Goal: Communication & Community: Share content

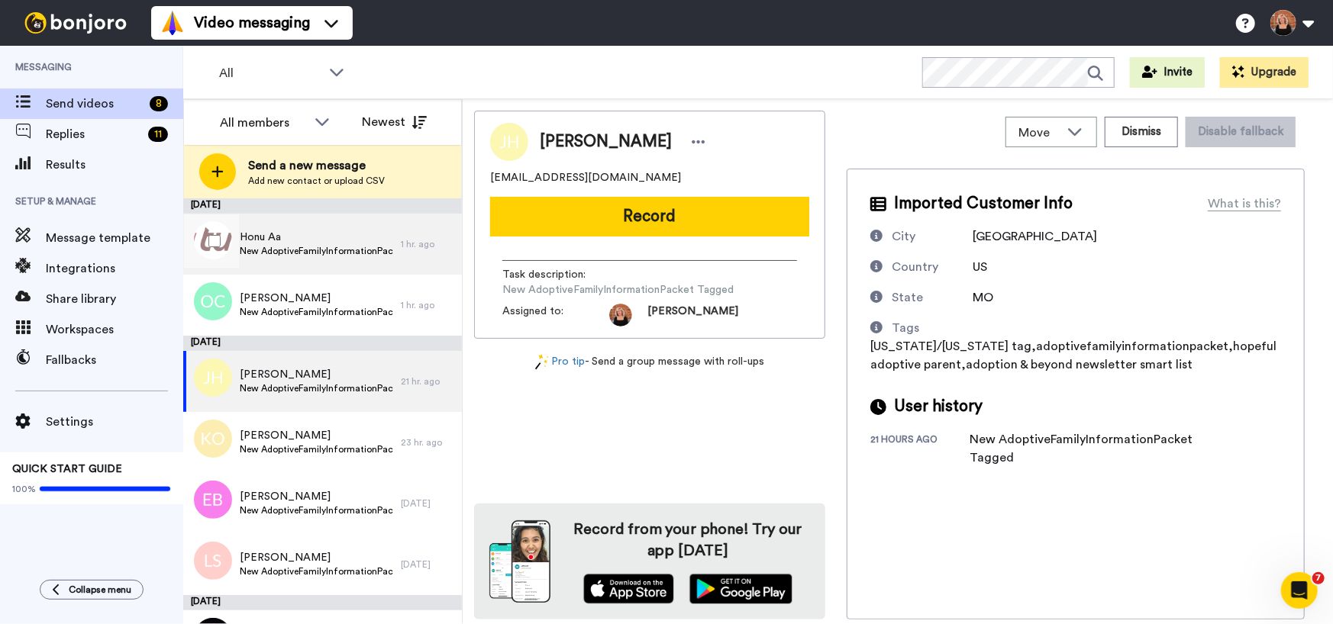
click at [313, 247] on span "New AdoptiveFamilyInformationPacket Tagged" at bounding box center [316, 251] width 153 height 12
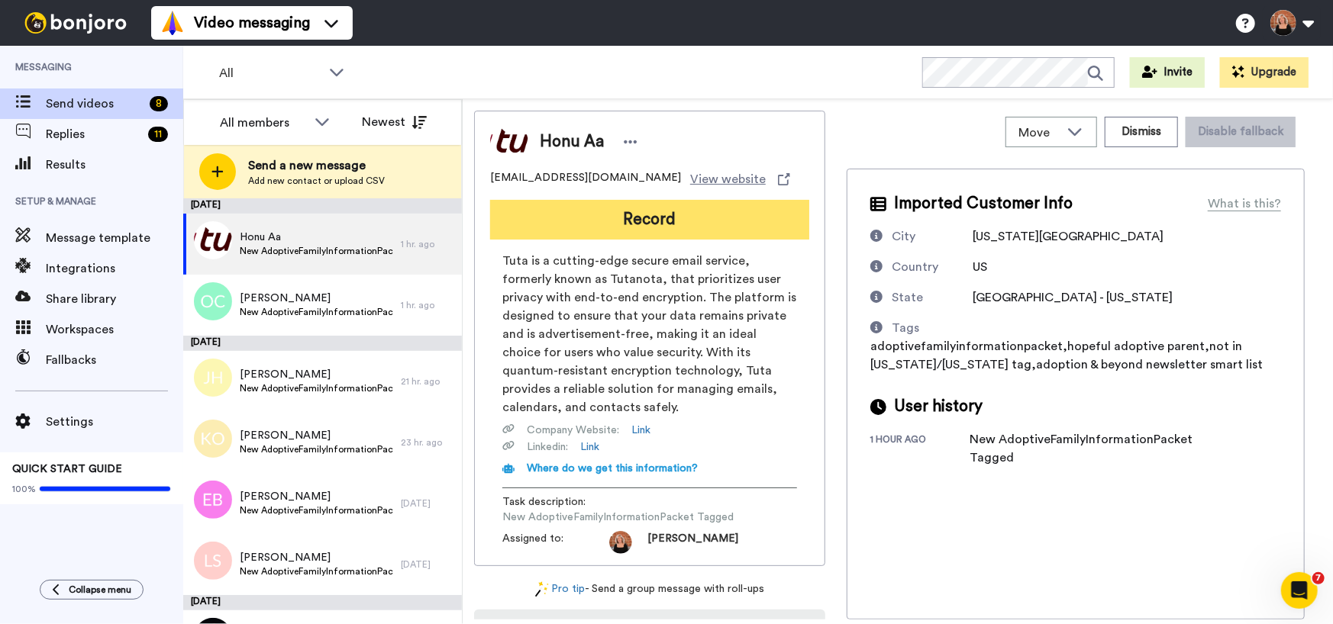
click at [683, 222] on button "Record" at bounding box center [649, 220] width 319 height 40
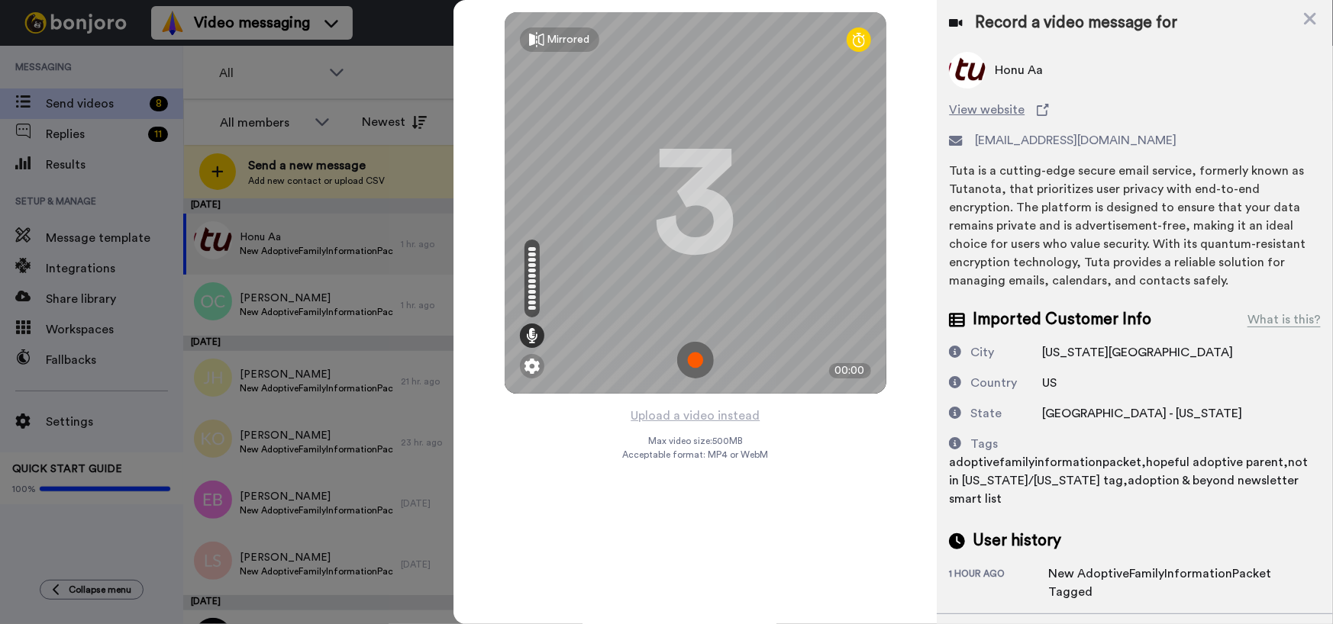
click at [696, 365] on img at bounding box center [695, 360] width 37 height 37
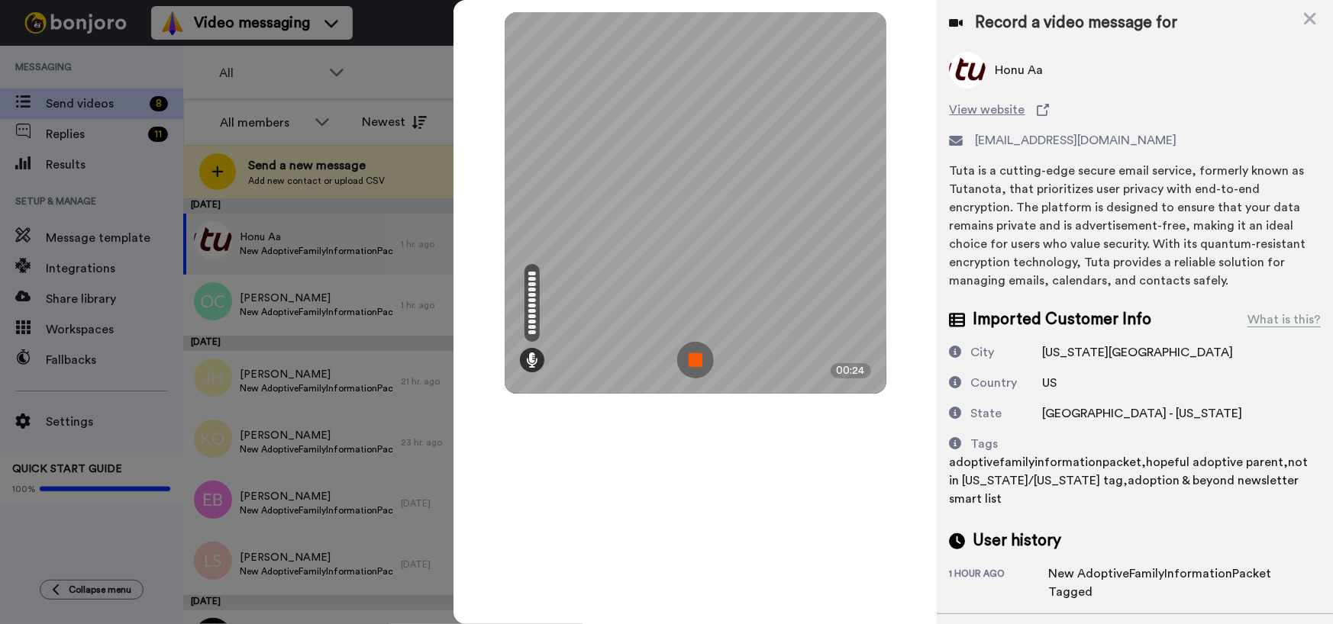
click at [696, 365] on img at bounding box center [695, 360] width 37 height 37
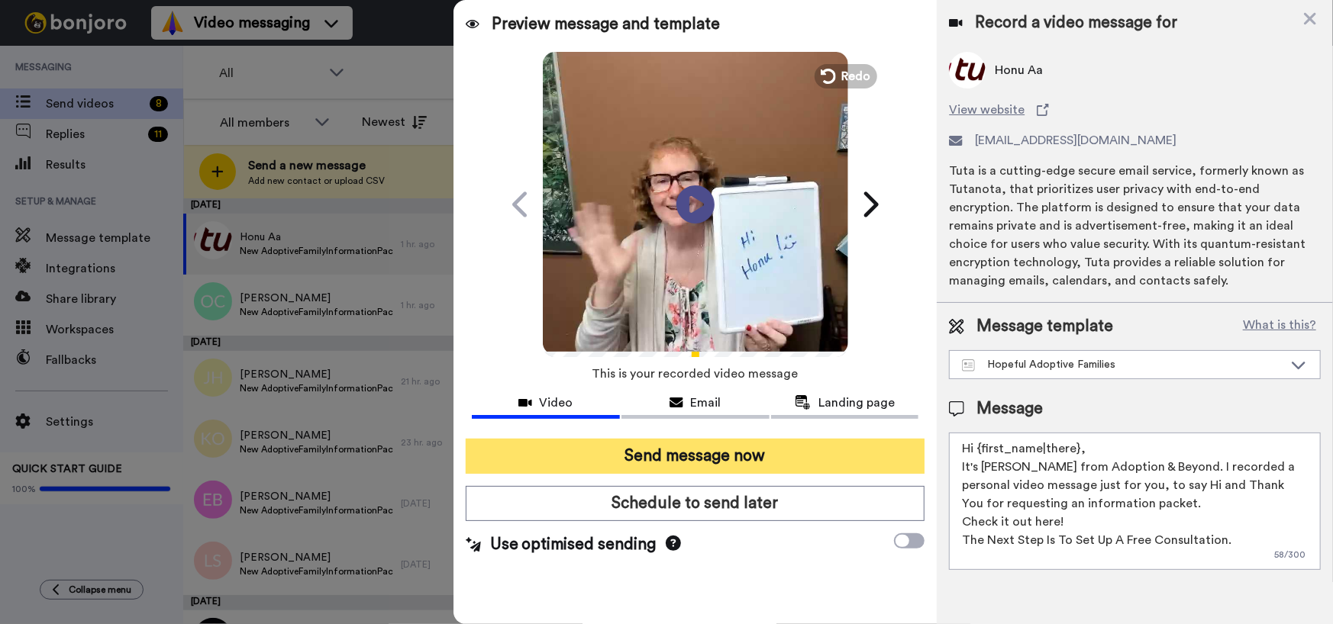
click at [692, 456] on button "Send message now" at bounding box center [696, 456] width 460 height 35
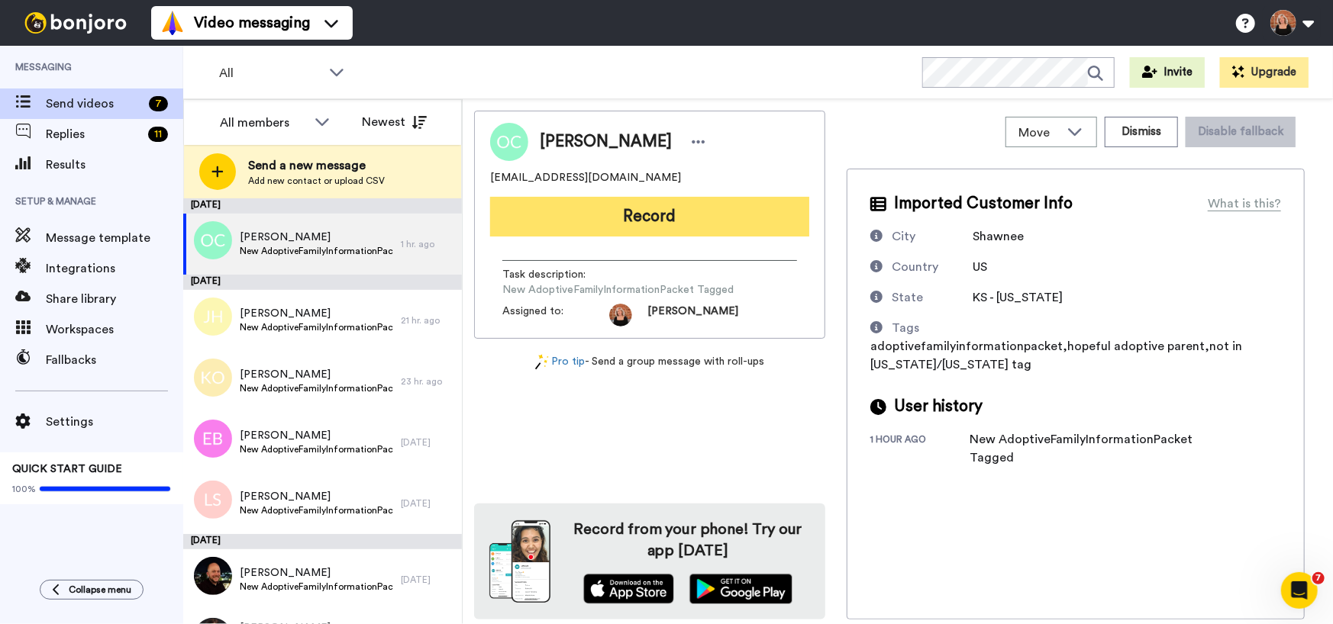
click at [666, 225] on button "Record" at bounding box center [649, 217] width 319 height 40
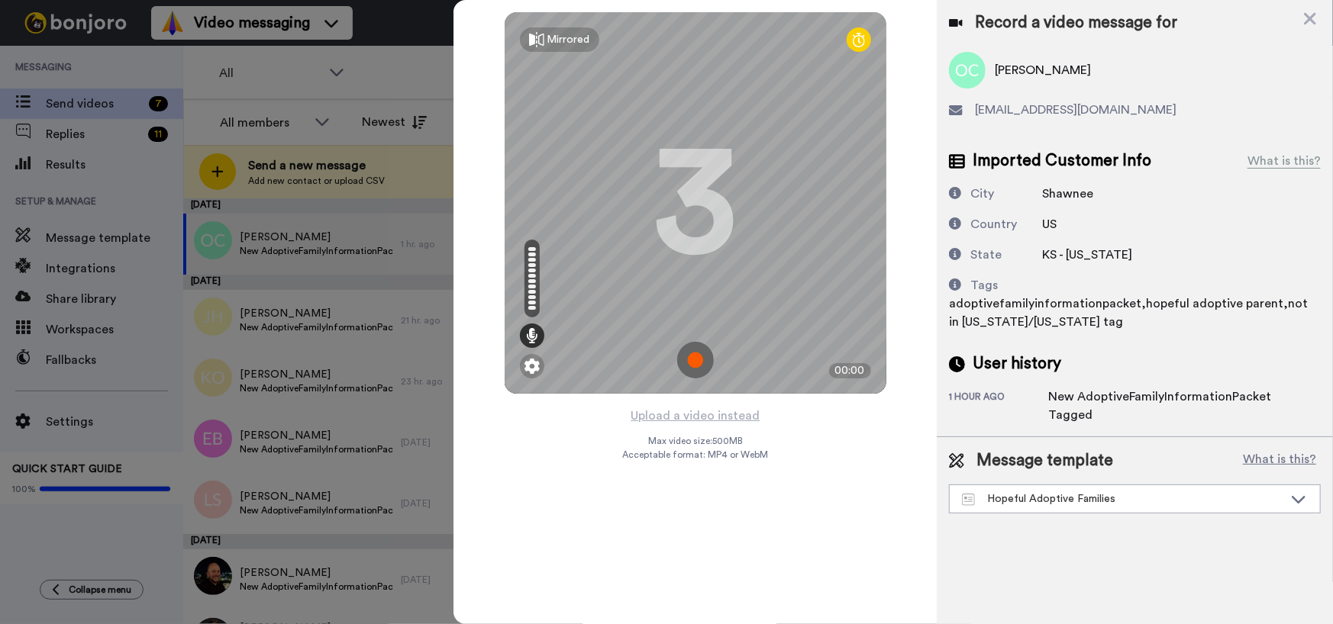
click at [690, 360] on img at bounding box center [695, 360] width 37 height 37
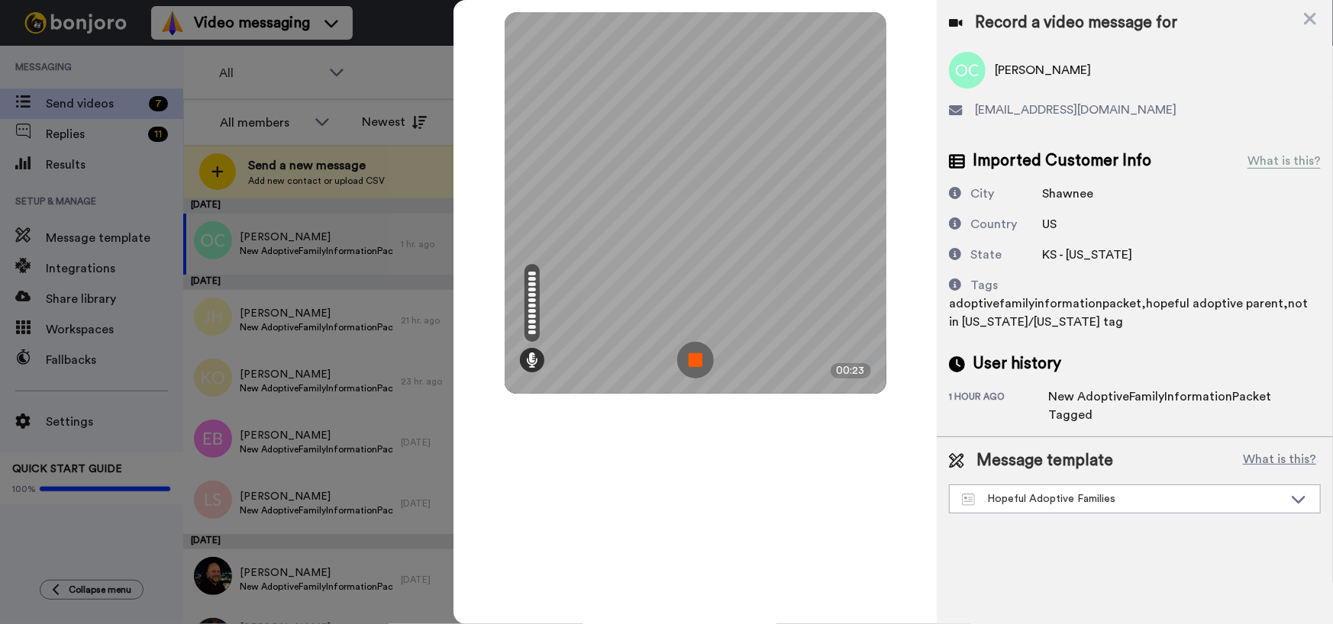
click at [690, 360] on img at bounding box center [695, 360] width 37 height 37
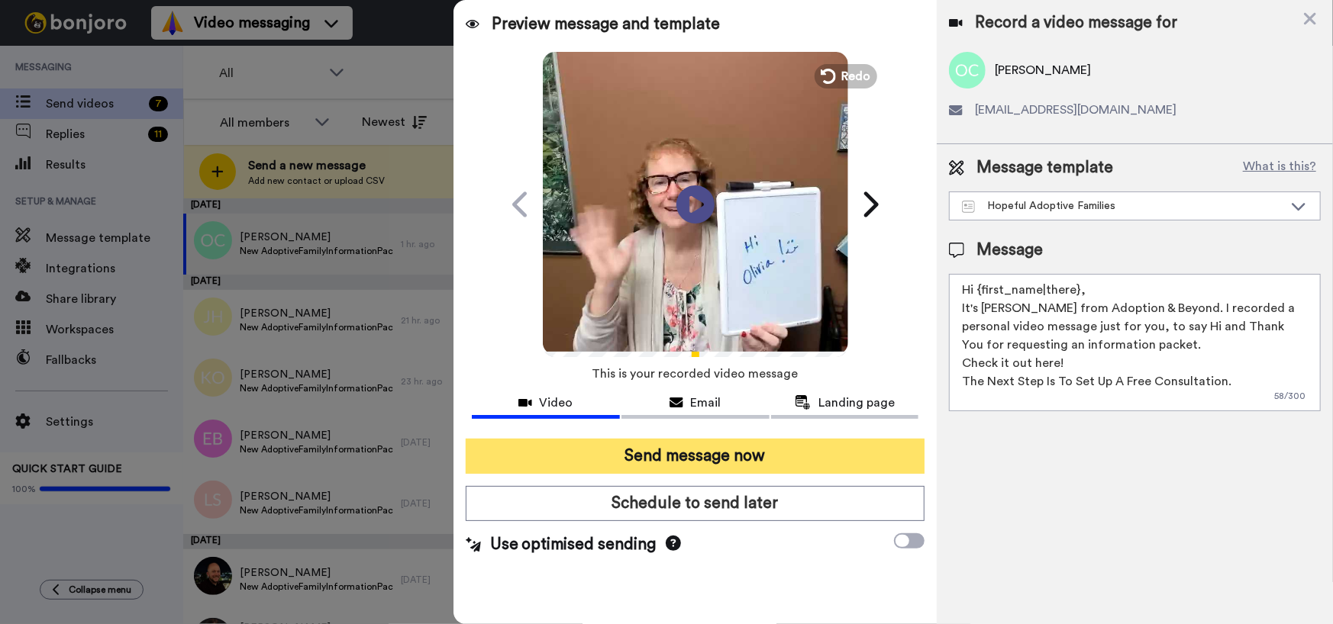
click at [754, 456] on button "Send message now" at bounding box center [696, 456] width 460 height 35
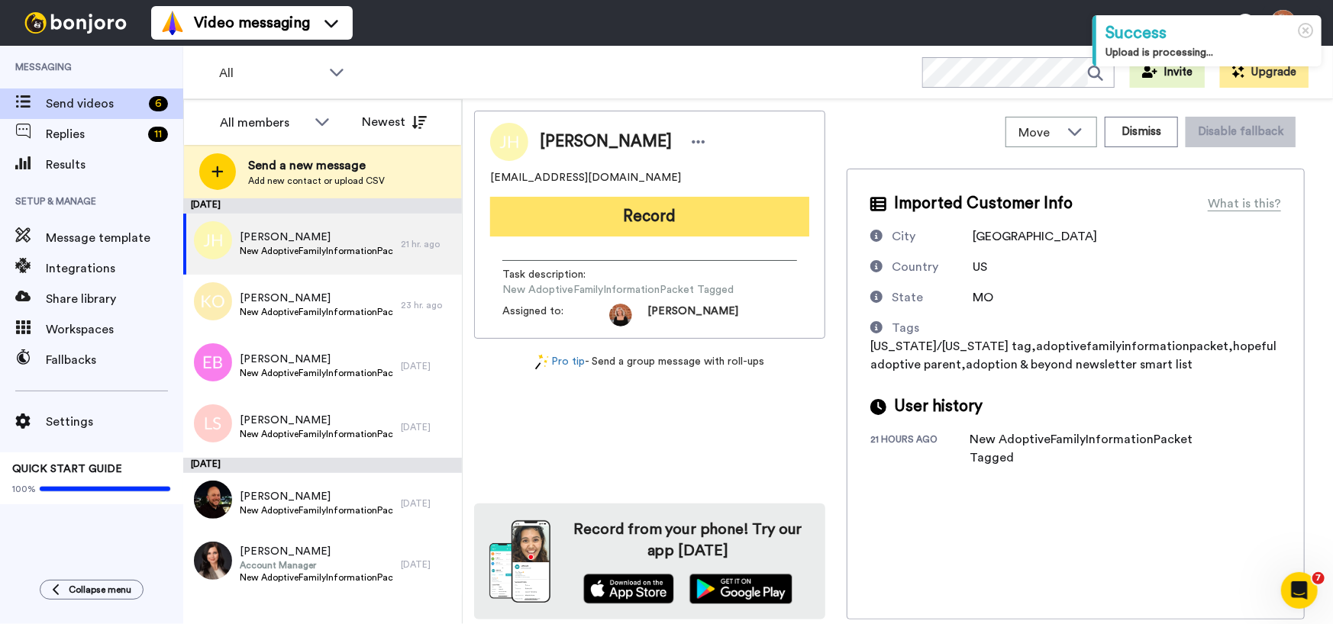
click at [638, 224] on button "Record" at bounding box center [649, 217] width 319 height 40
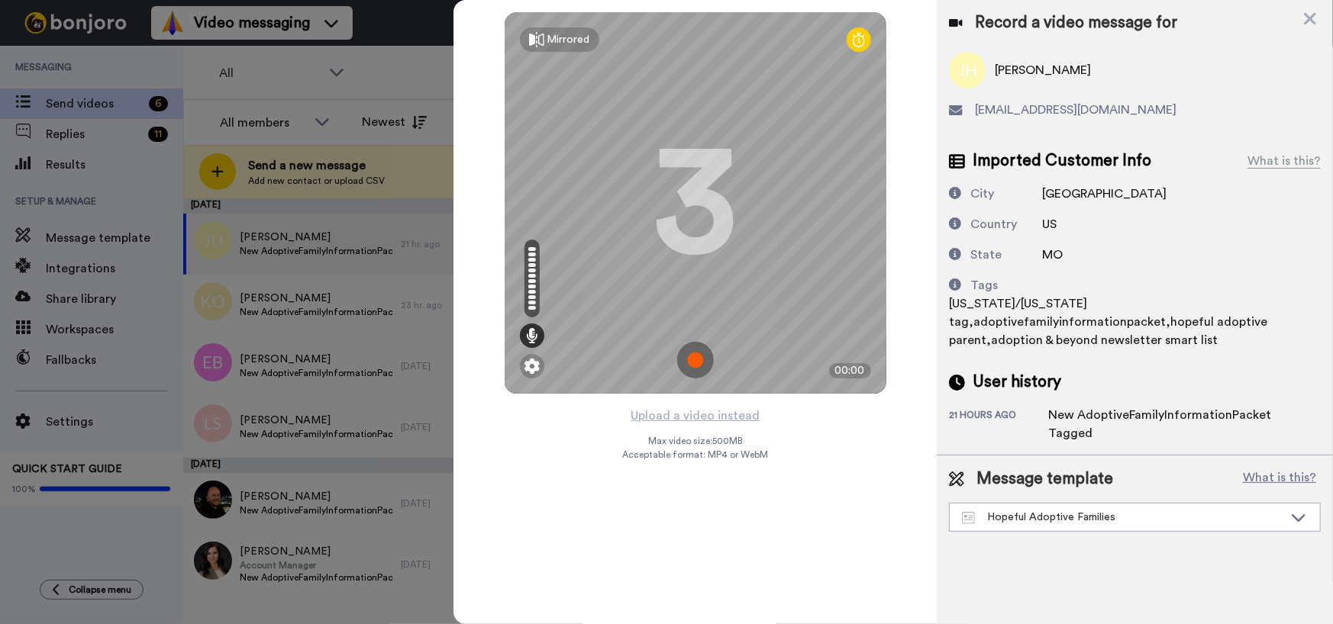
click at [694, 360] on img at bounding box center [695, 360] width 37 height 37
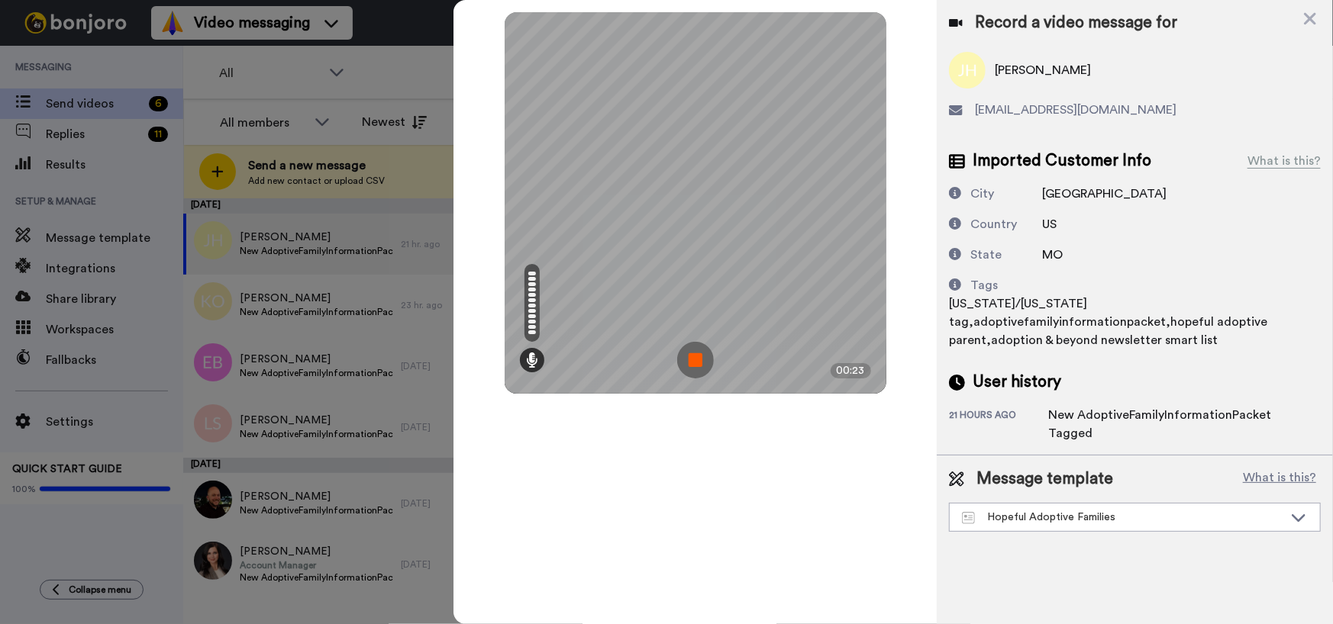
click at [694, 360] on img at bounding box center [695, 360] width 37 height 37
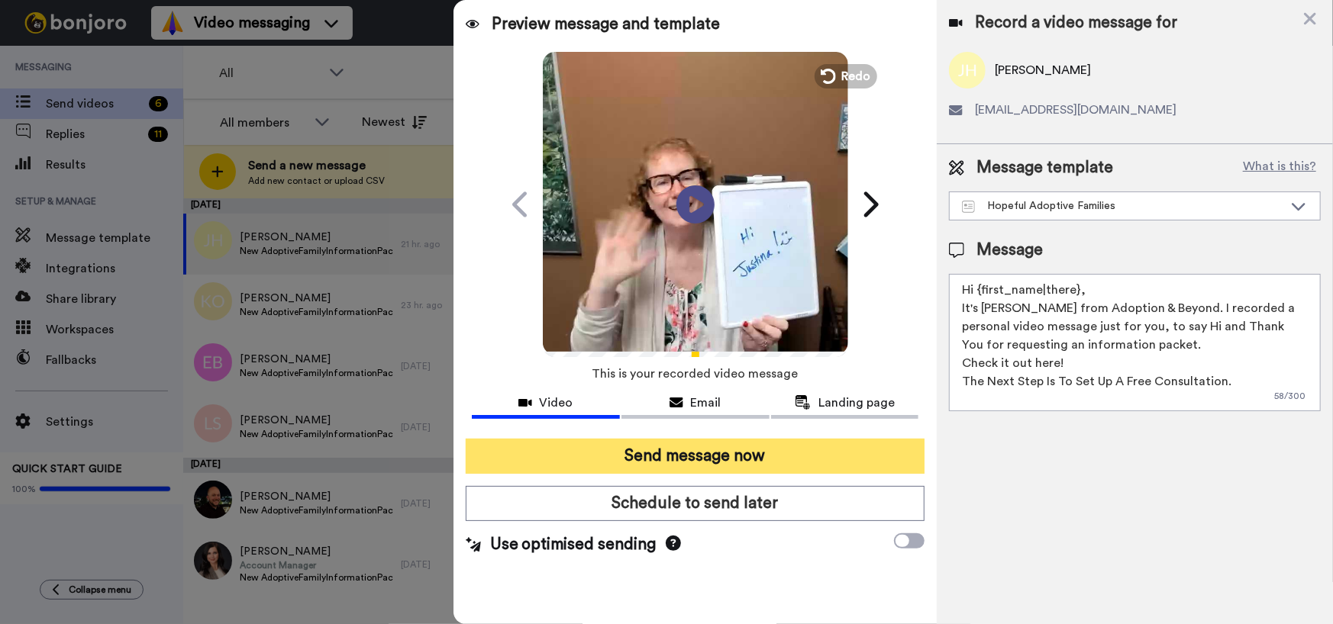
click at [717, 450] on button "Send message now" at bounding box center [696, 456] width 460 height 35
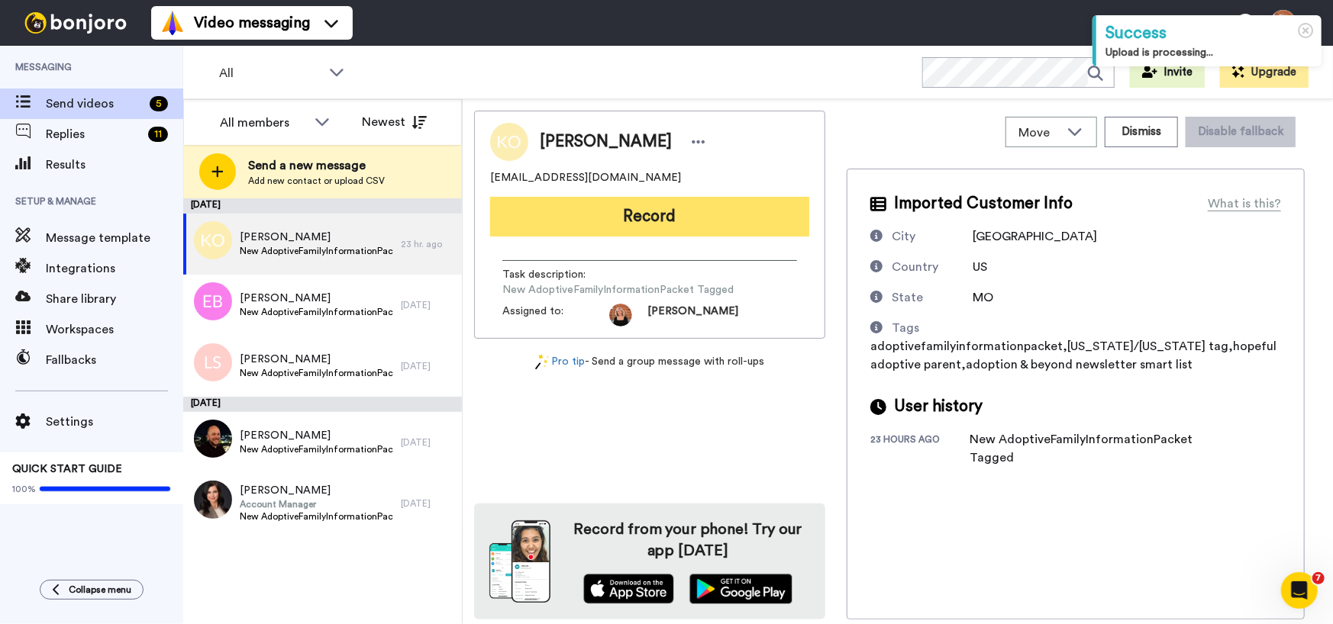
click at [685, 222] on button "Record" at bounding box center [649, 217] width 319 height 40
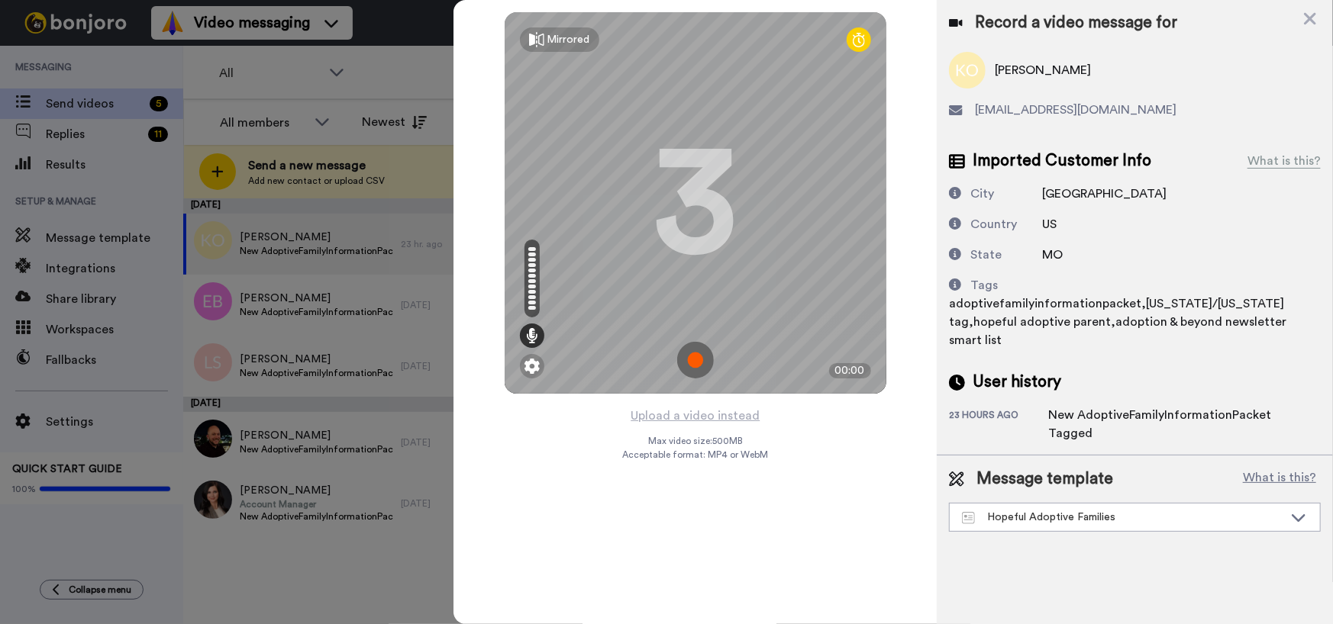
click at [693, 356] on img at bounding box center [695, 360] width 37 height 37
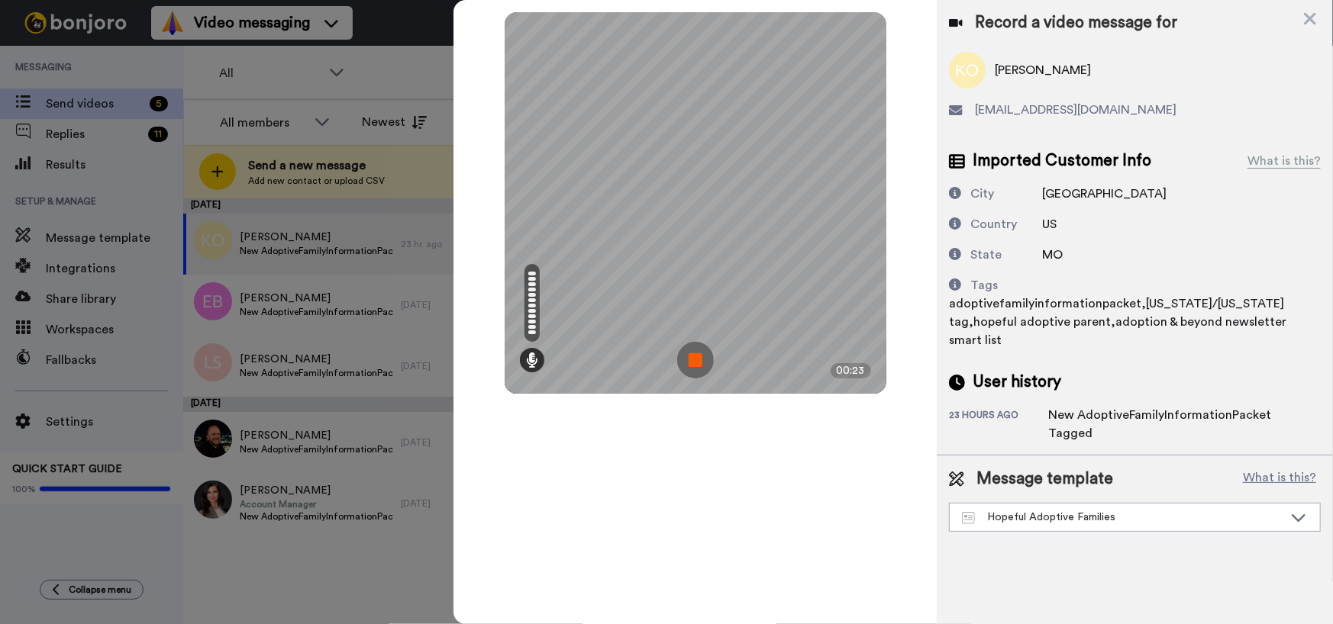
click at [693, 356] on img at bounding box center [695, 360] width 37 height 37
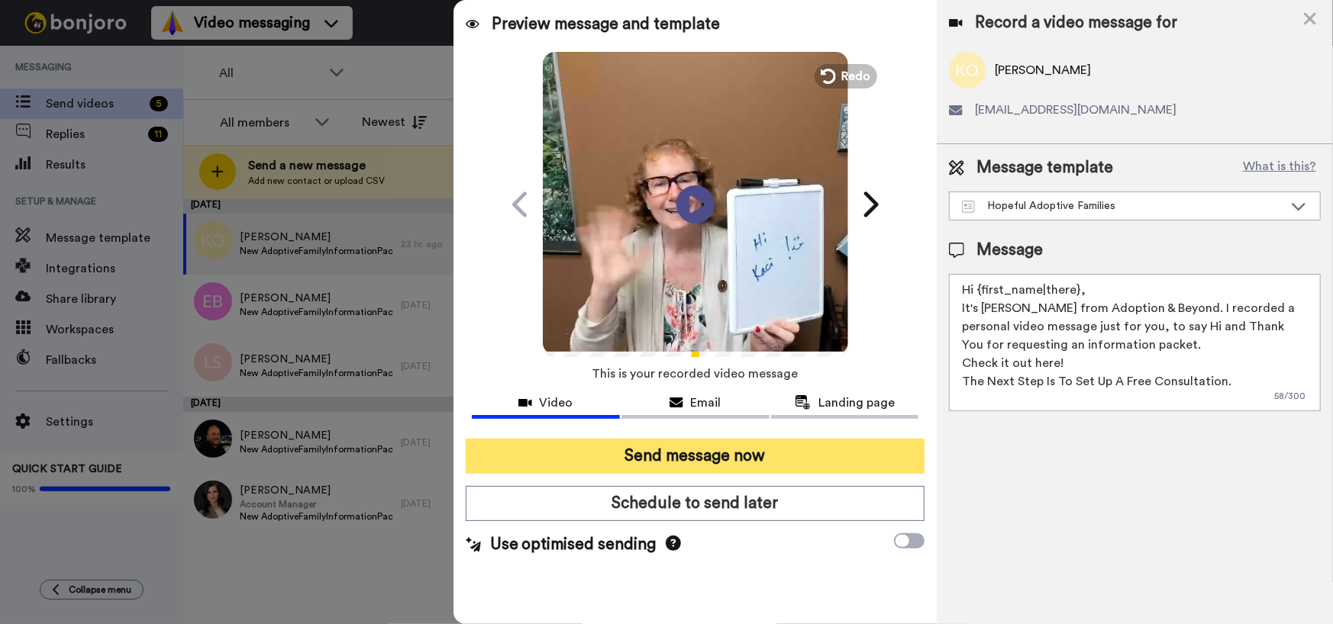
click at [715, 456] on button "Send message now" at bounding box center [696, 456] width 460 height 35
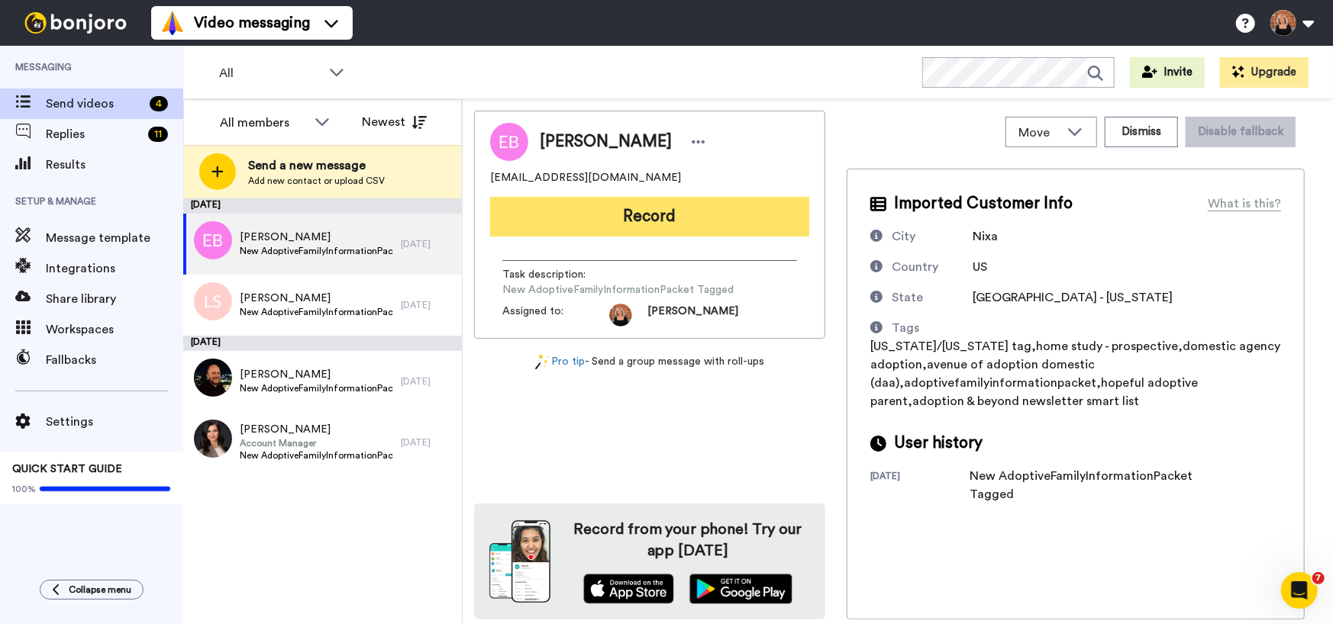
click at [679, 214] on button "Record" at bounding box center [649, 217] width 319 height 40
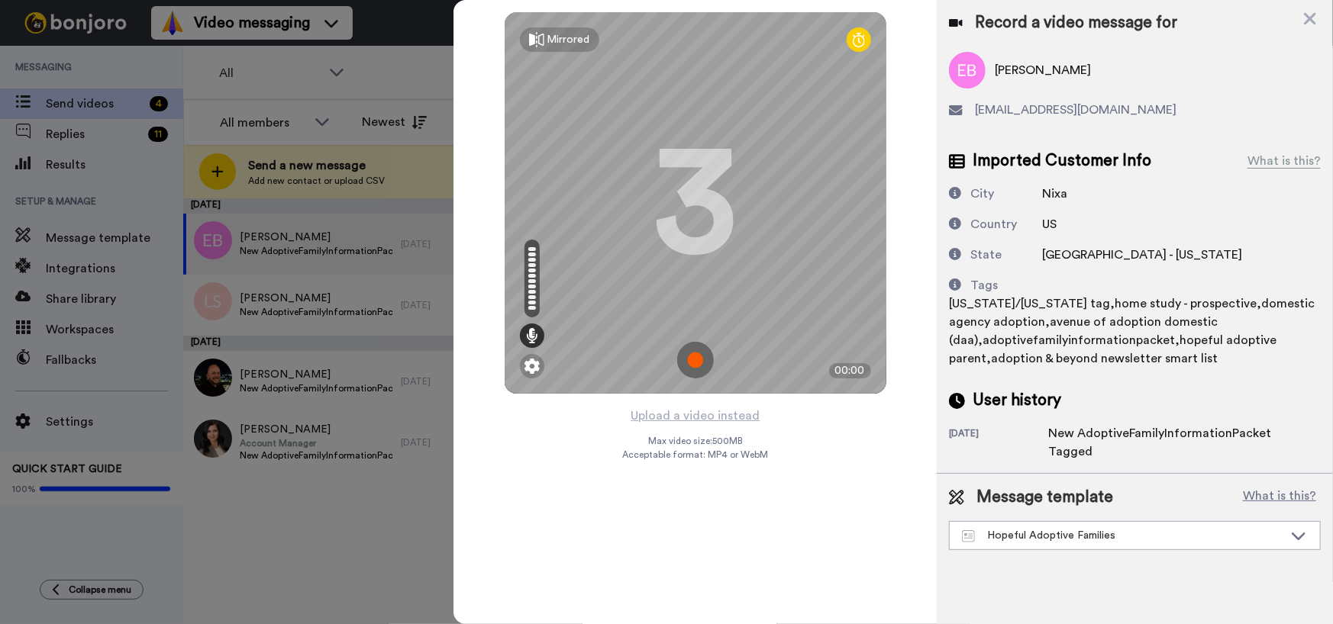
click at [702, 357] on img at bounding box center [695, 360] width 37 height 37
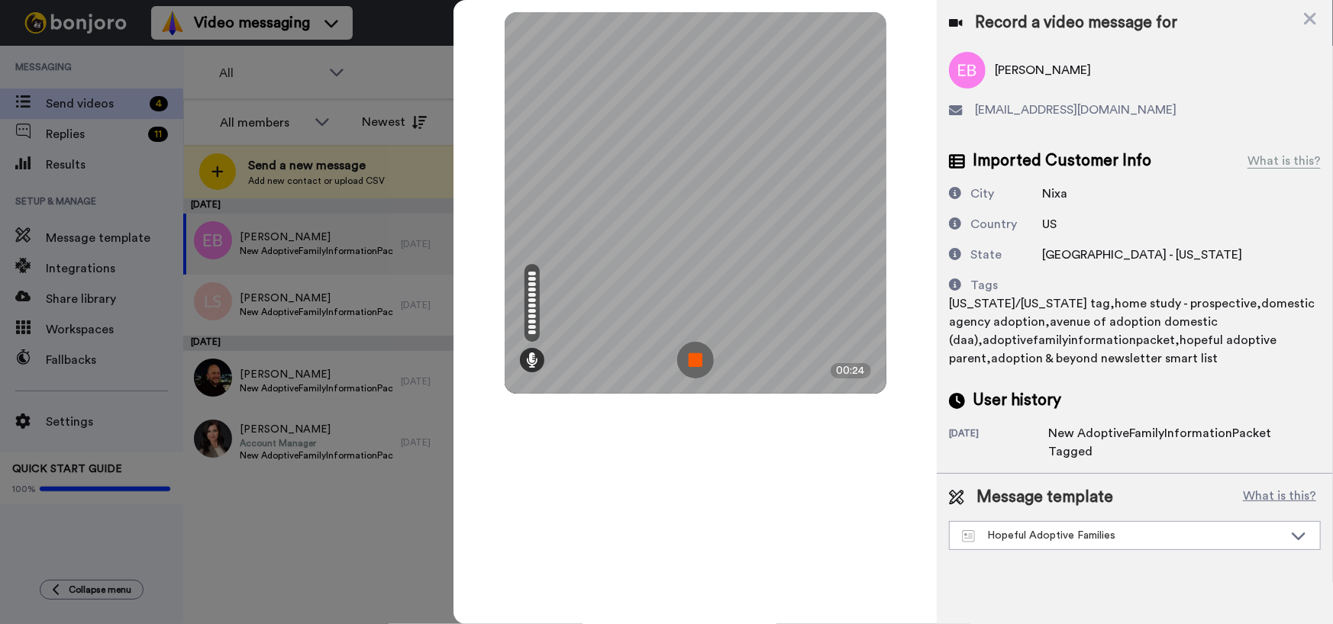
click at [702, 357] on img at bounding box center [695, 360] width 37 height 37
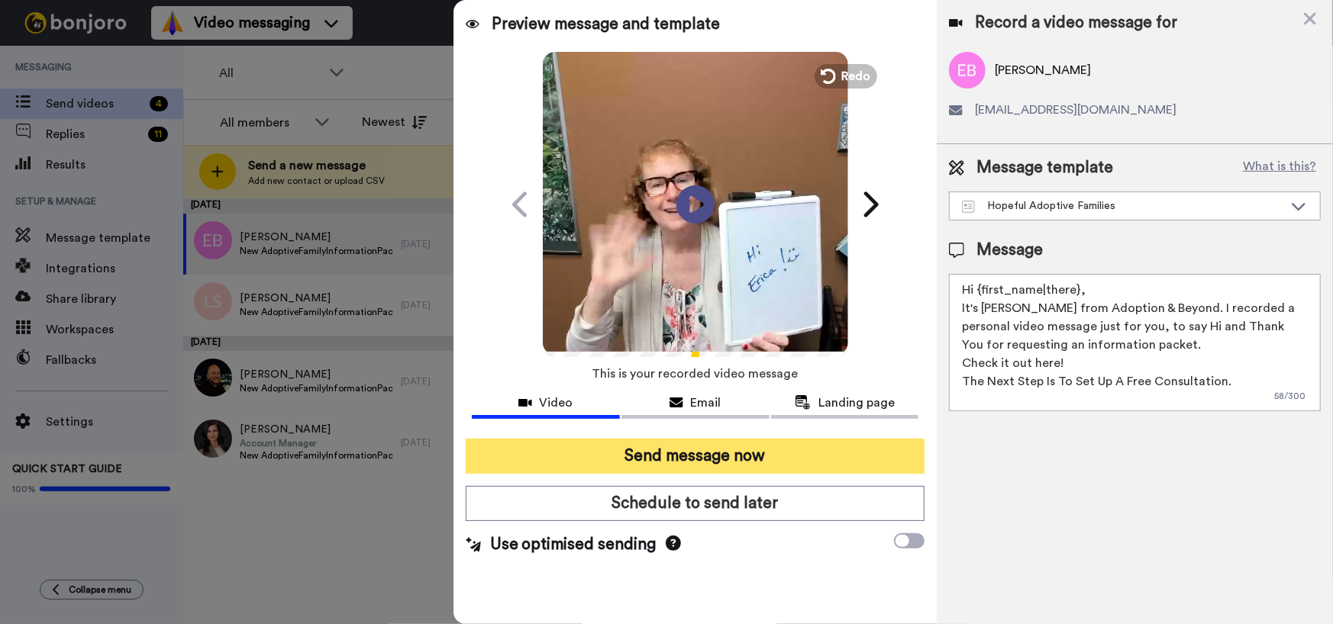
click at [732, 463] on button "Send message now" at bounding box center [696, 456] width 460 height 35
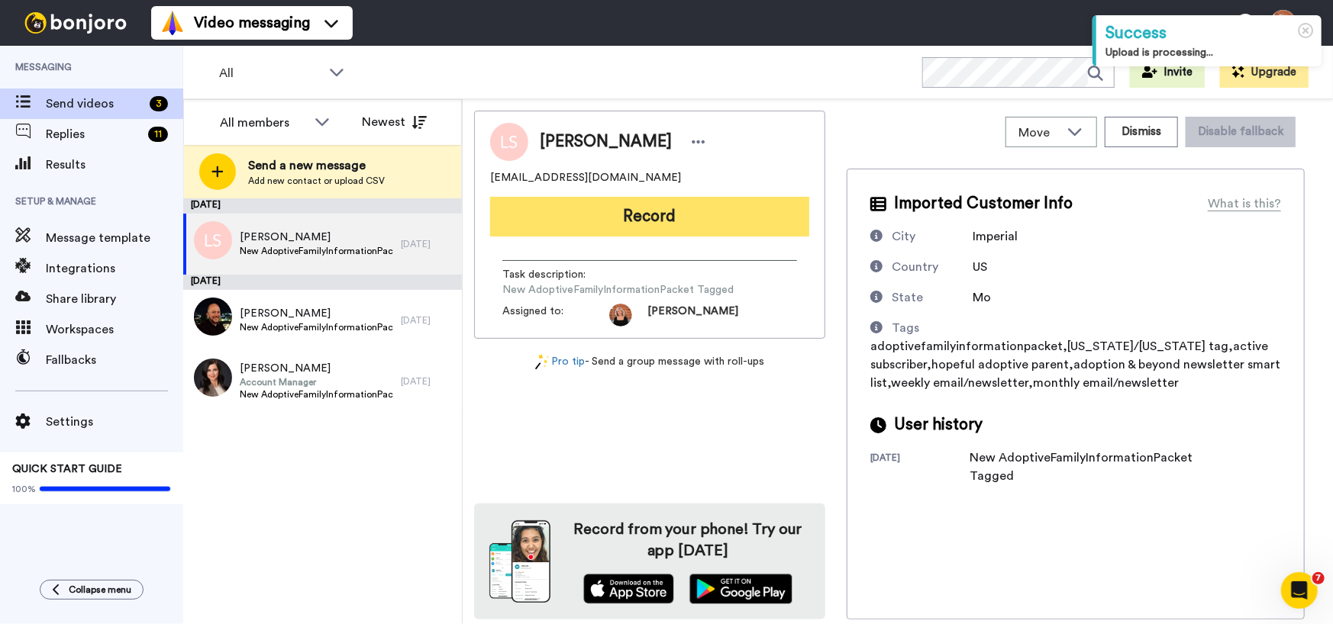
click at [724, 225] on button "Record" at bounding box center [649, 217] width 319 height 40
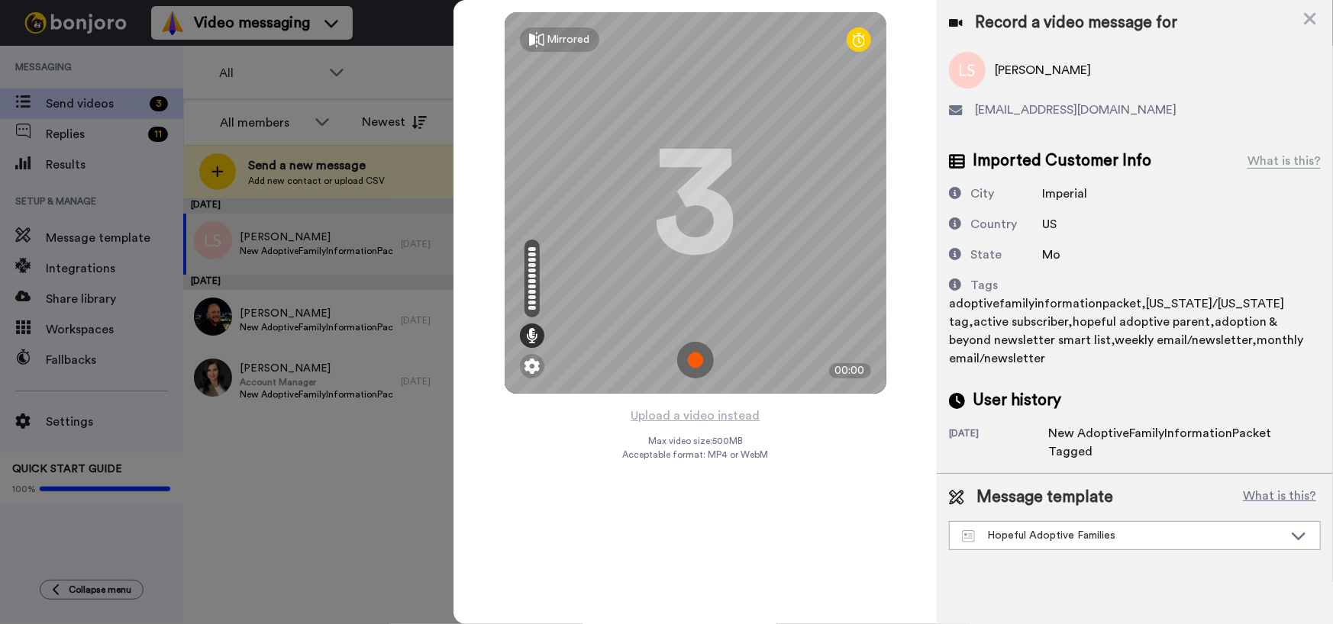
click at [693, 358] on img at bounding box center [695, 360] width 37 height 37
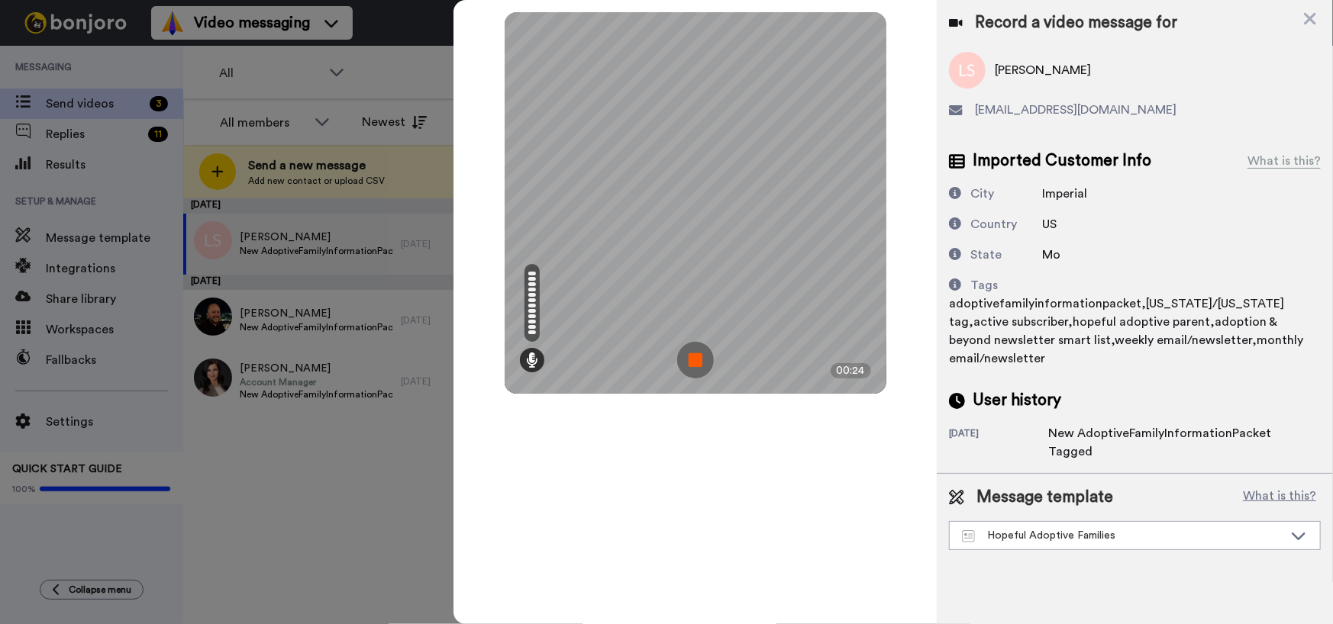
click at [693, 358] on img at bounding box center [695, 360] width 37 height 37
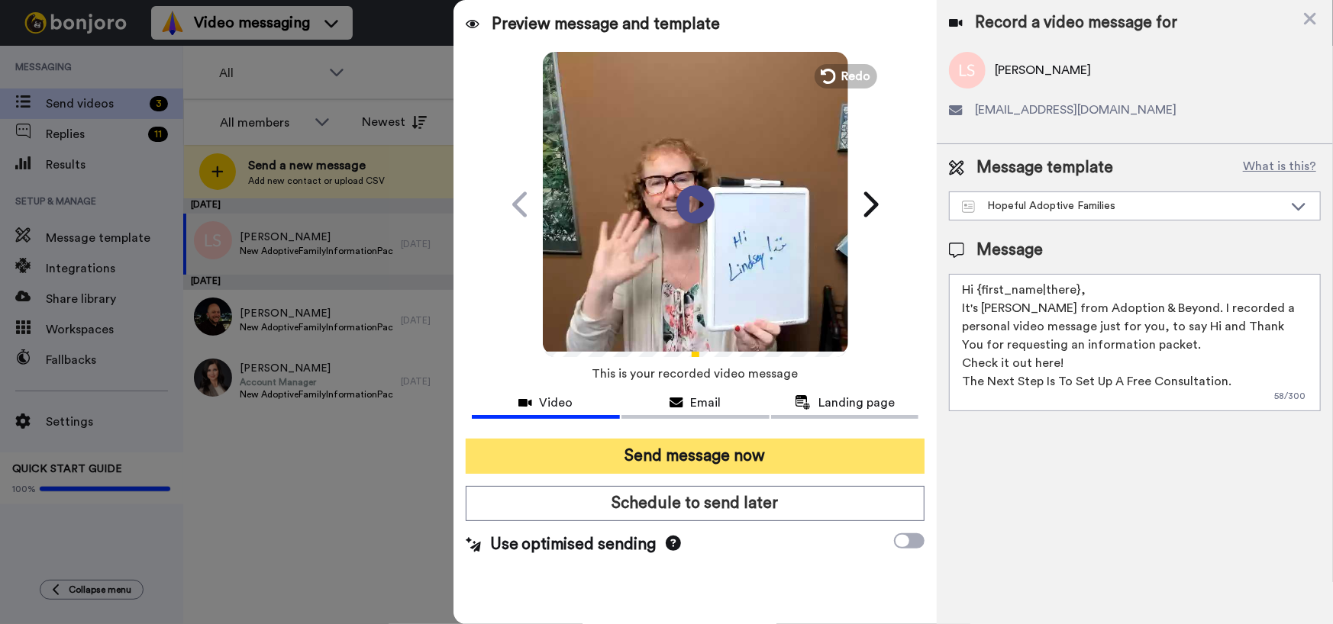
click at [679, 460] on button "Send message now" at bounding box center [696, 456] width 460 height 35
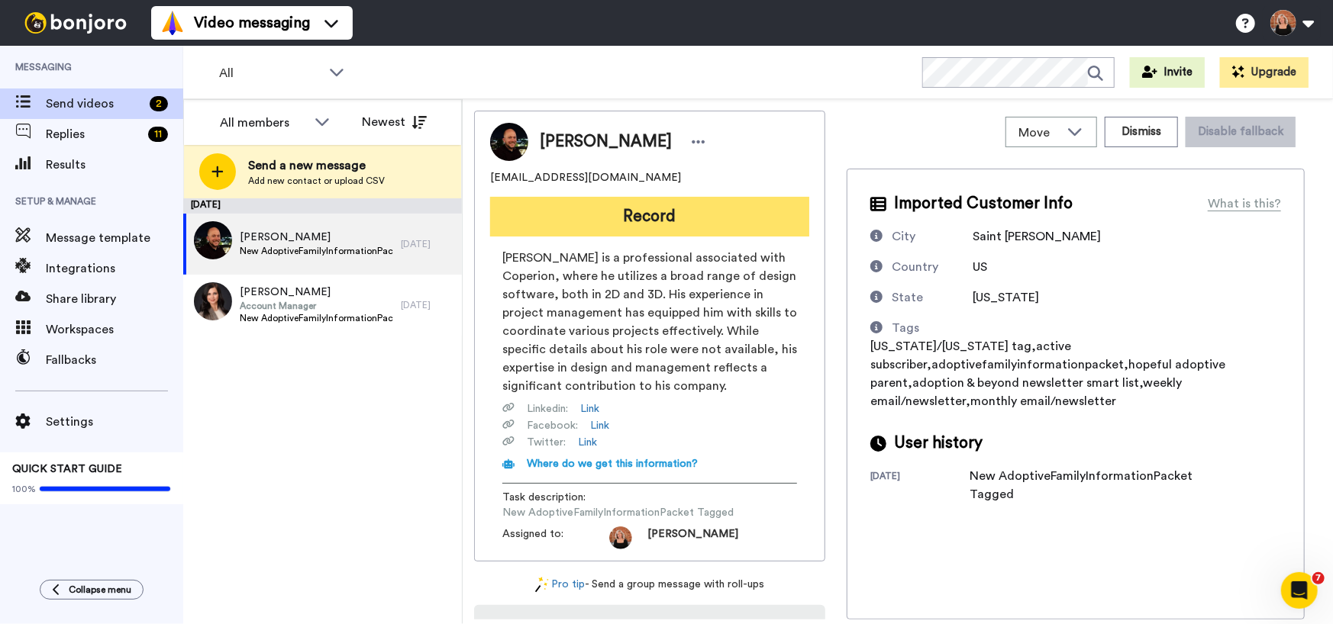
click at [650, 203] on button "Record" at bounding box center [649, 217] width 319 height 40
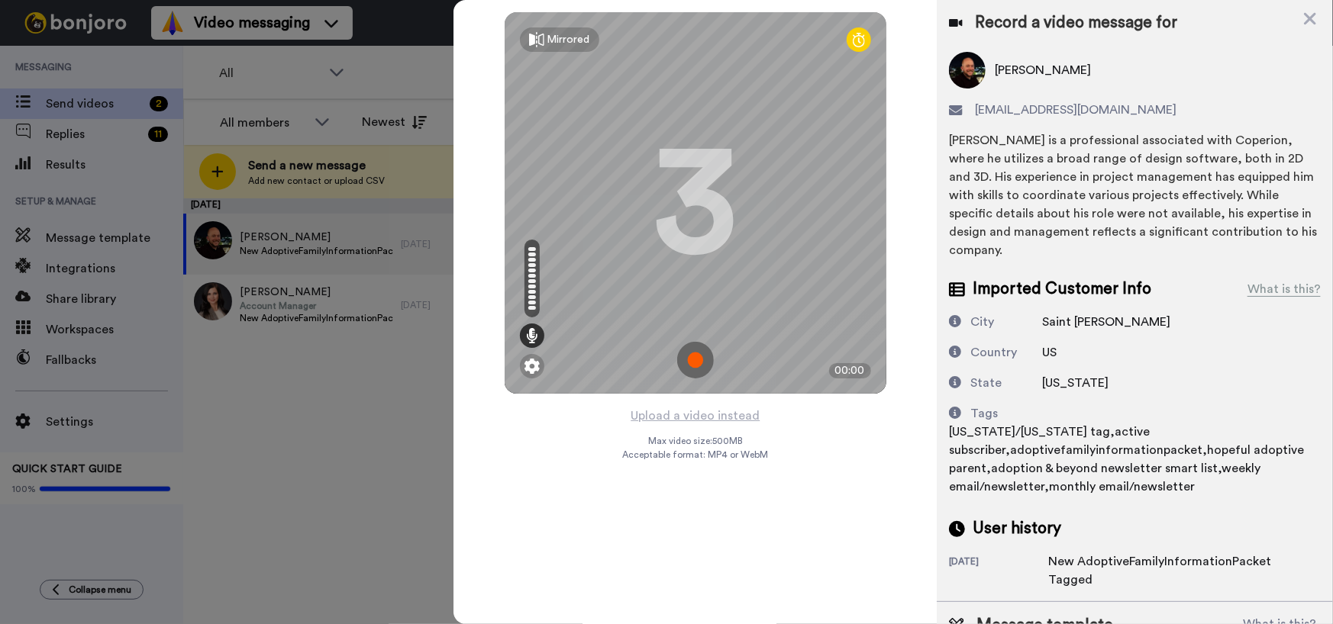
click at [694, 359] on img at bounding box center [695, 360] width 37 height 37
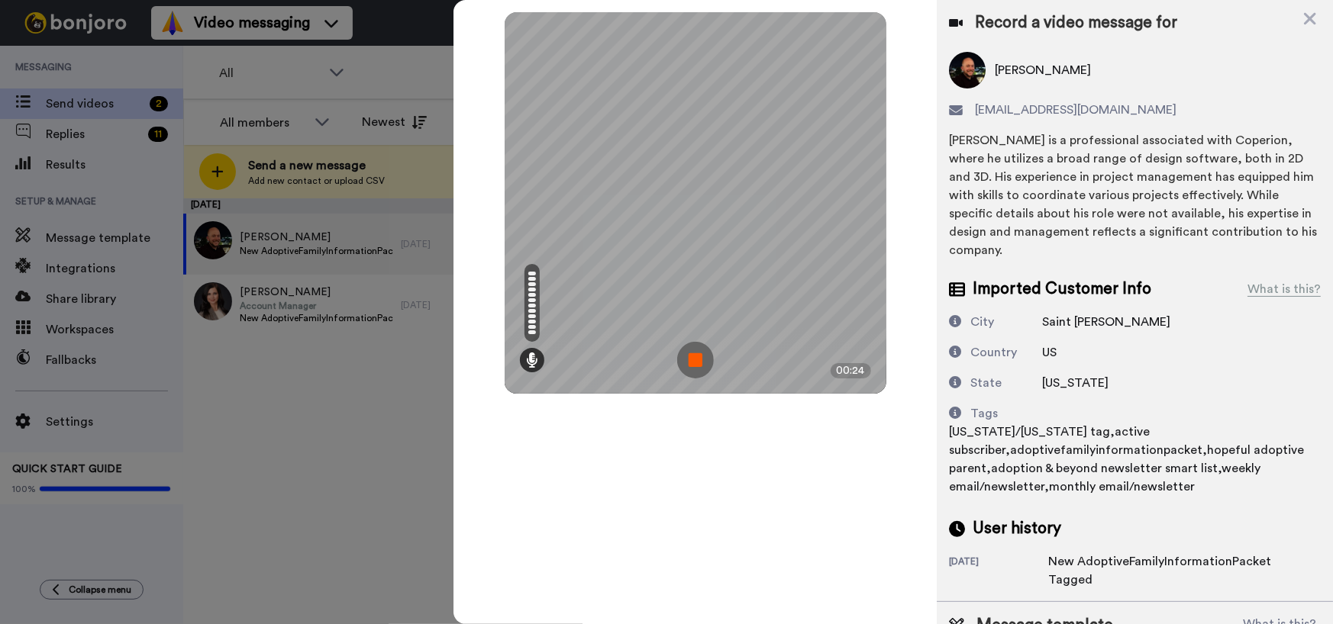
click at [694, 359] on img at bounding box center [695, 360] width 37 height 37
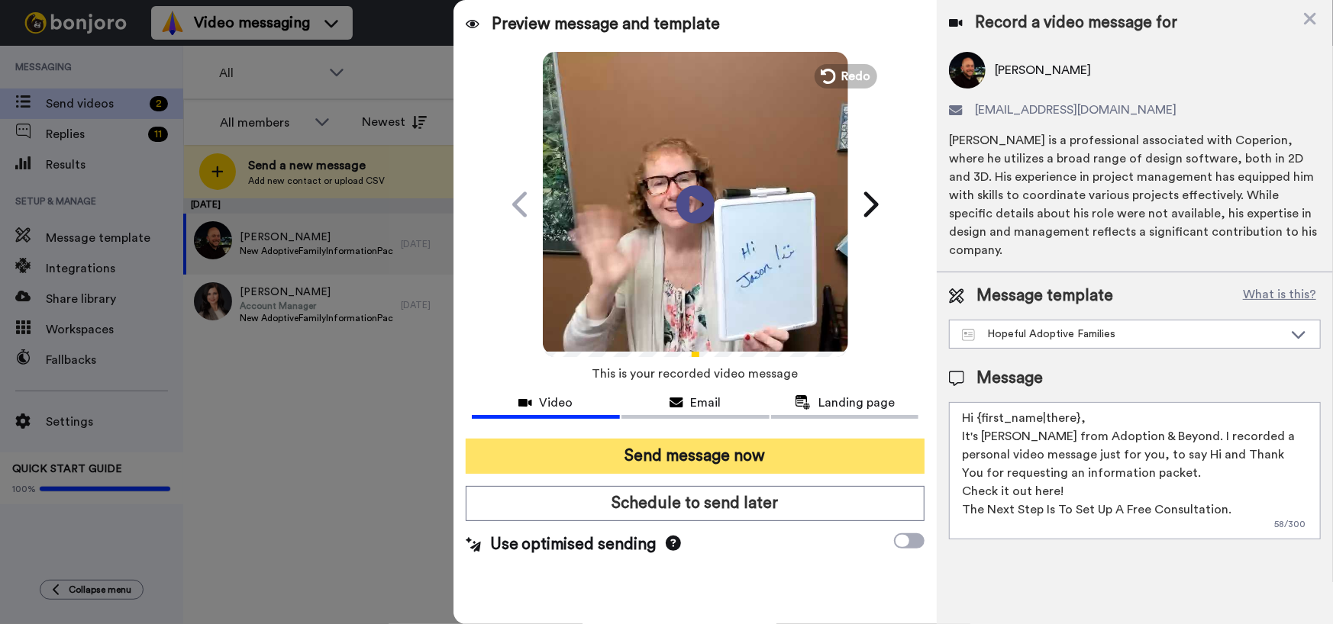
click at [695, 454] on button "Send message now" at bounding box center [696, 456] width 460 height 35
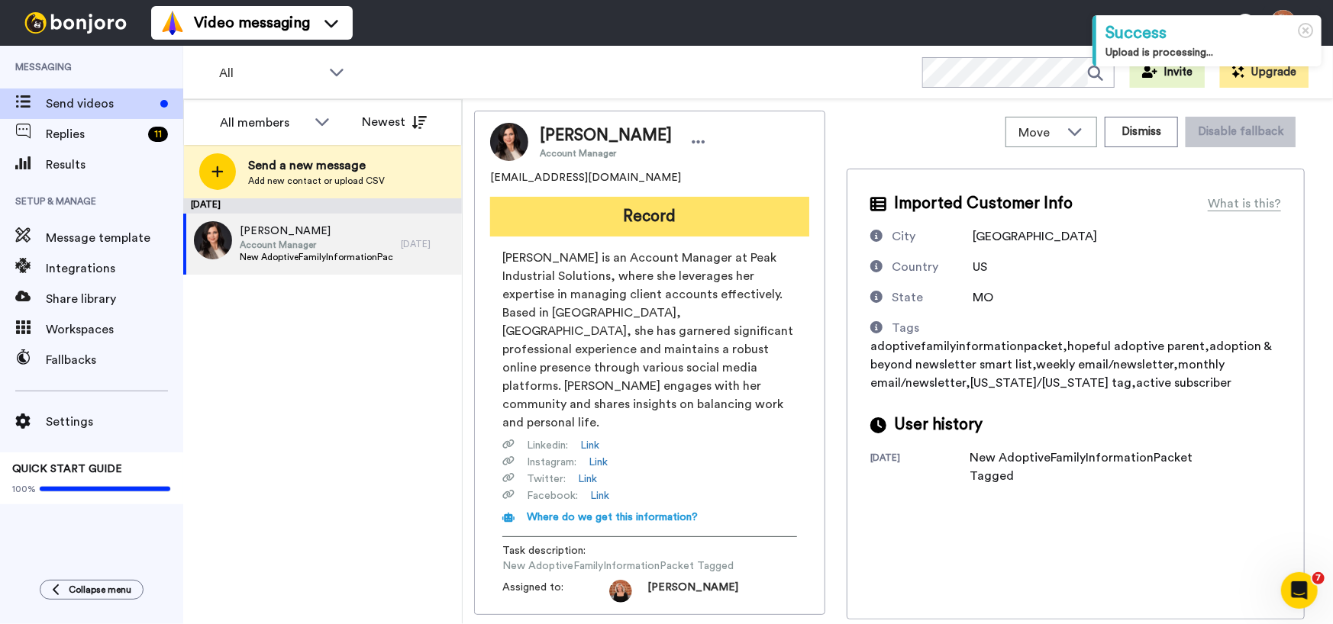
click at [650, 215] on button "Record" at bounding box center [649, 217] width 319 height 40
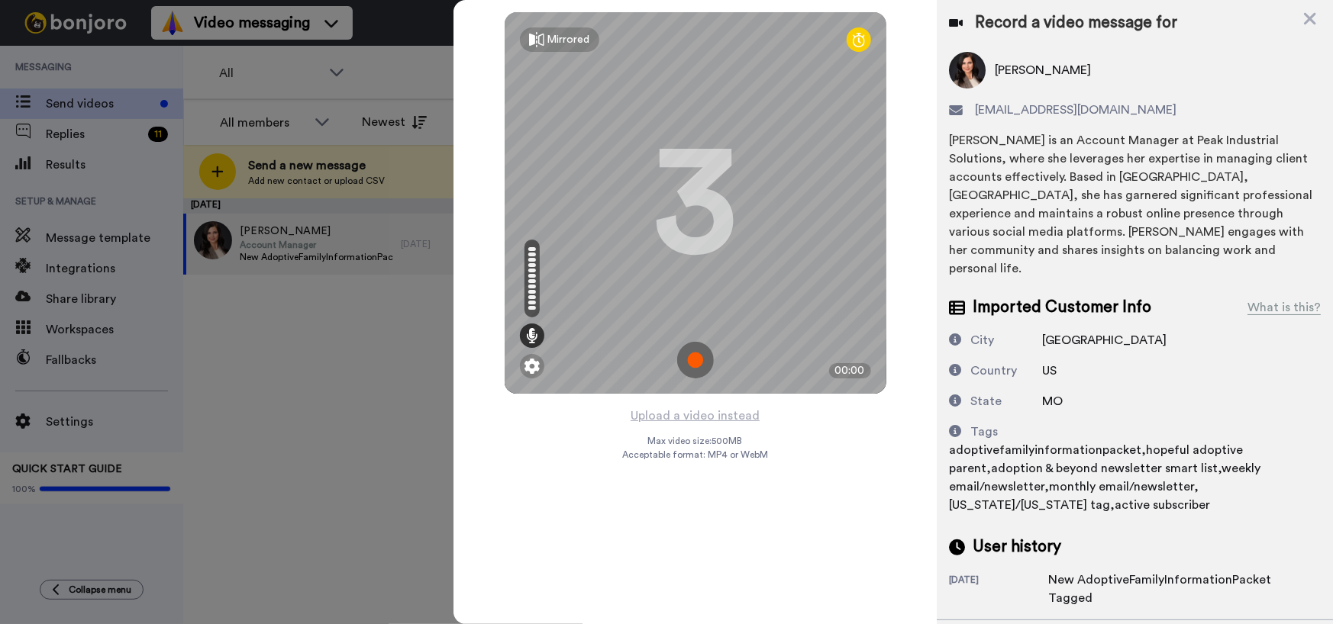
click at [700, 357] on img at bounding box center [695, 360] width 37 height 37
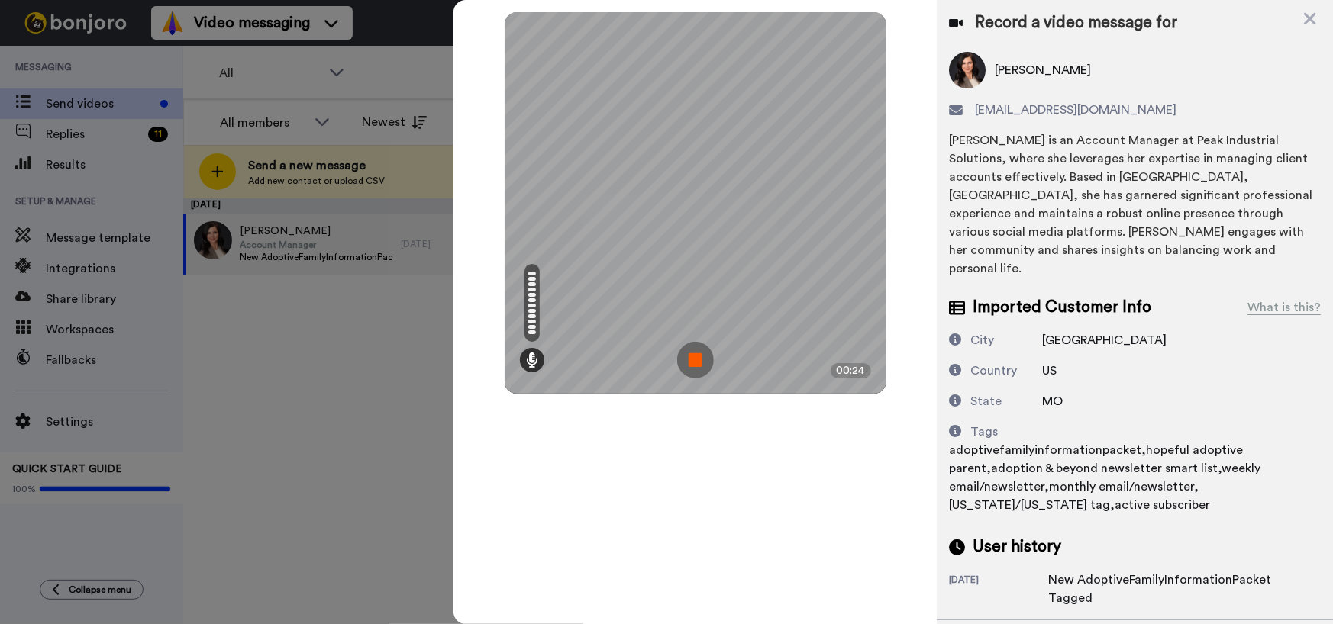
click at [700, 358] on img at bounding box center [695, 360] width 37 height 37
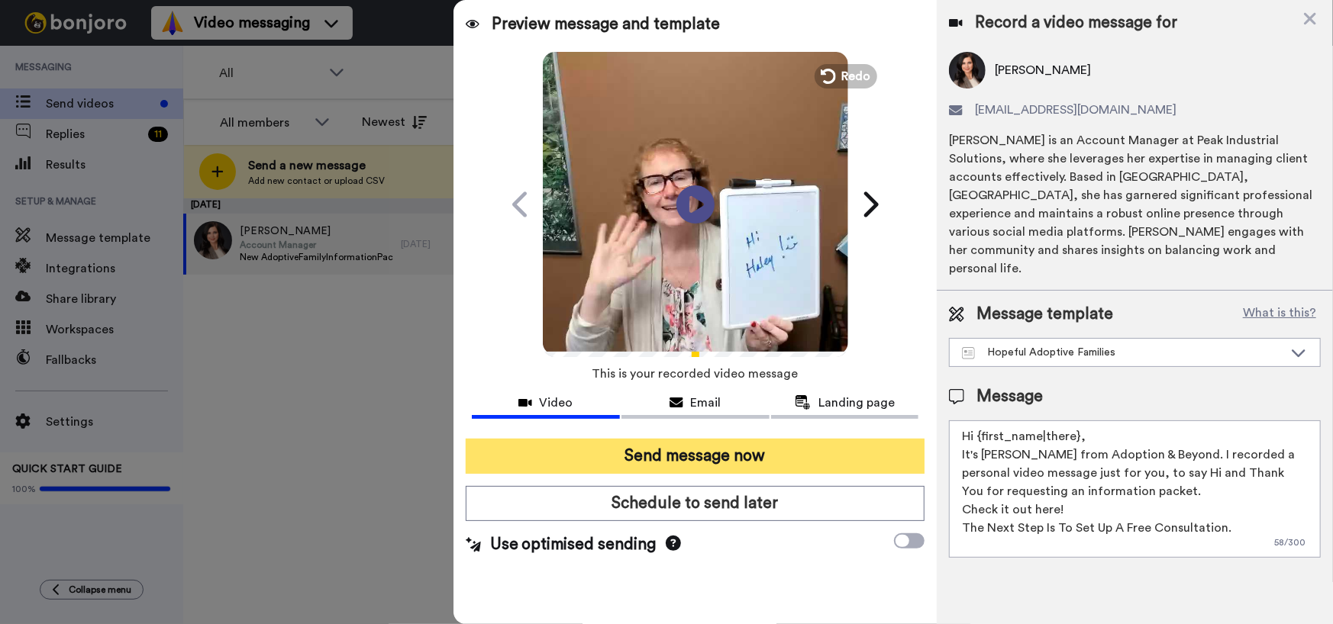
click at [769, 458] on button "Send message now" at bounding box center [696, 456] width 460 height 35
